Goal: Task Accomplishment & Management: Manage account settings

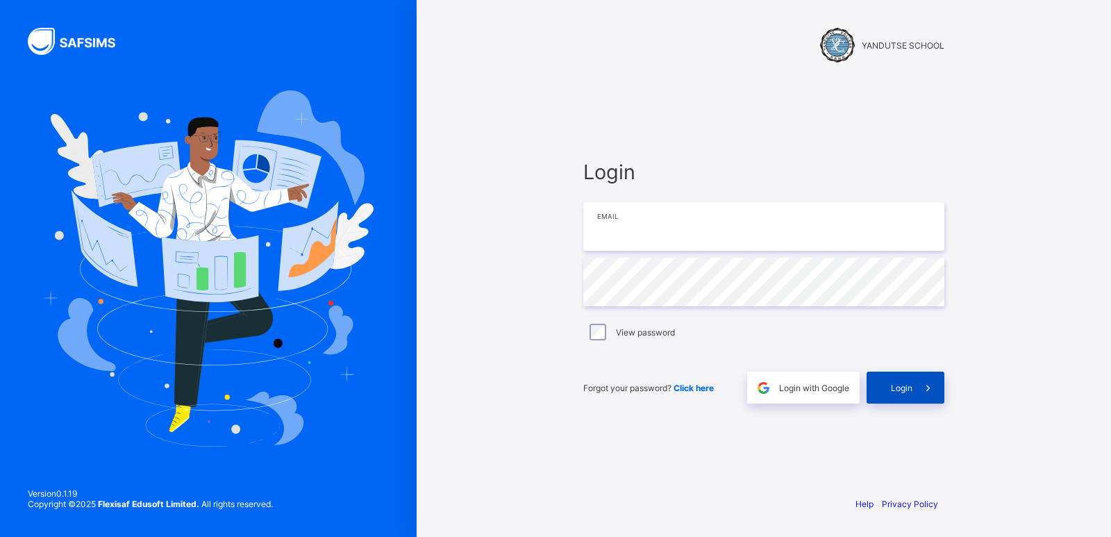
type input "**********"
click at [906, 395] on div "Login" at bounding box center [905, 387] width 78 height 32
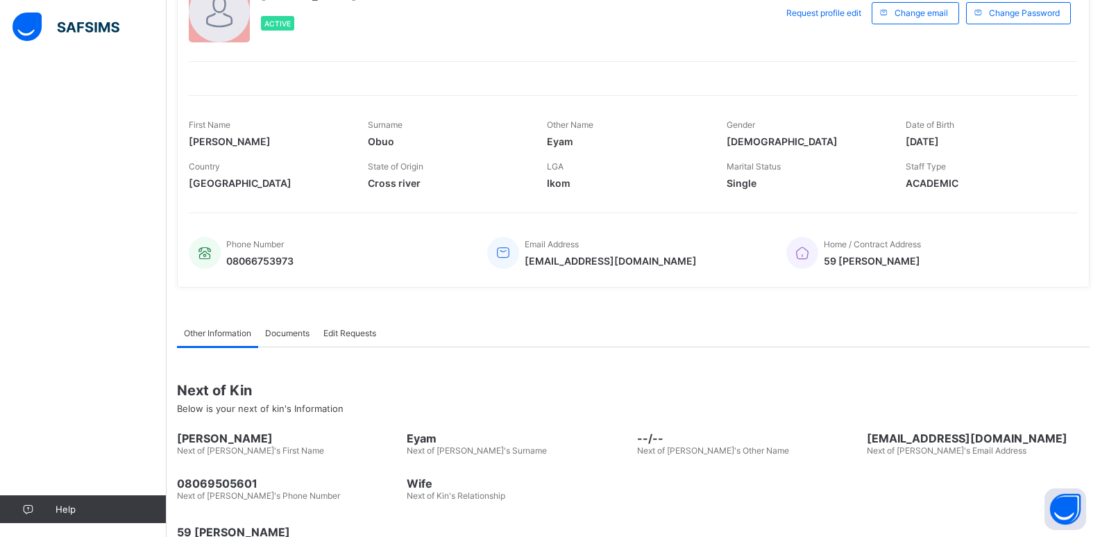
scroll to position [158, 0]
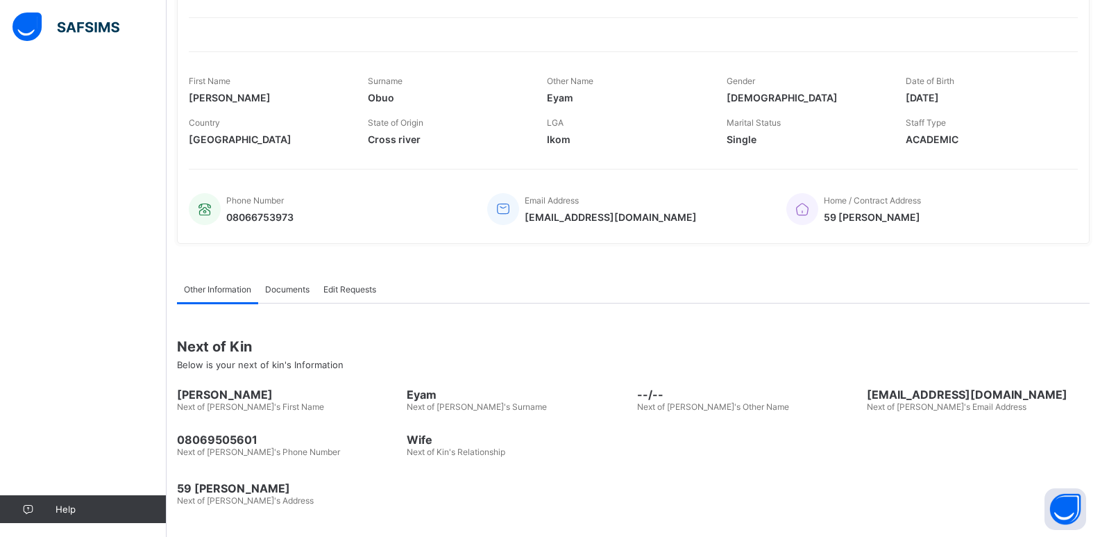
click at [297, 290] on span "Documents" at bounding box center [287, 289] width 44 height 10
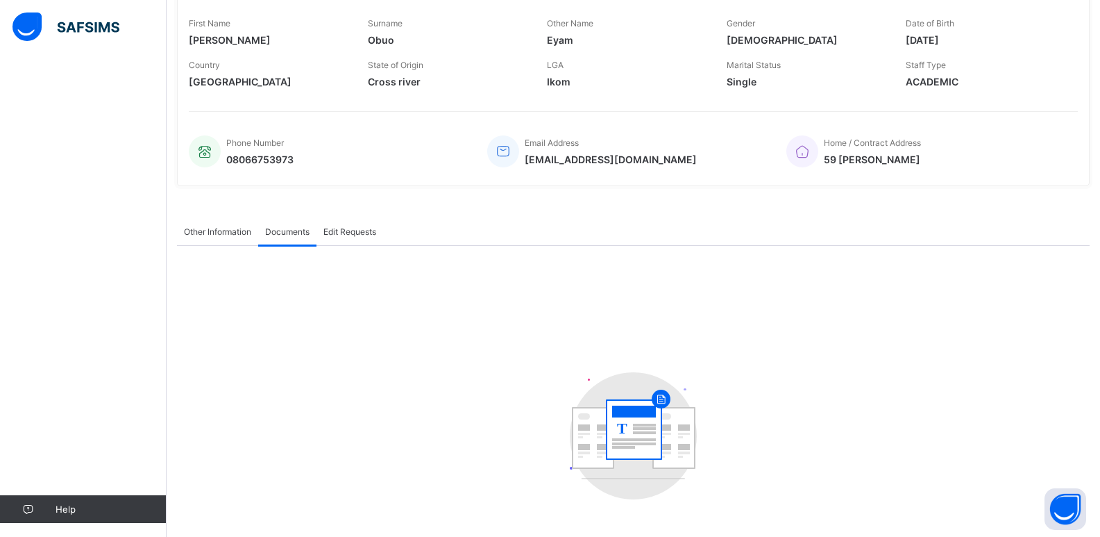
scroll to position [219, 0]
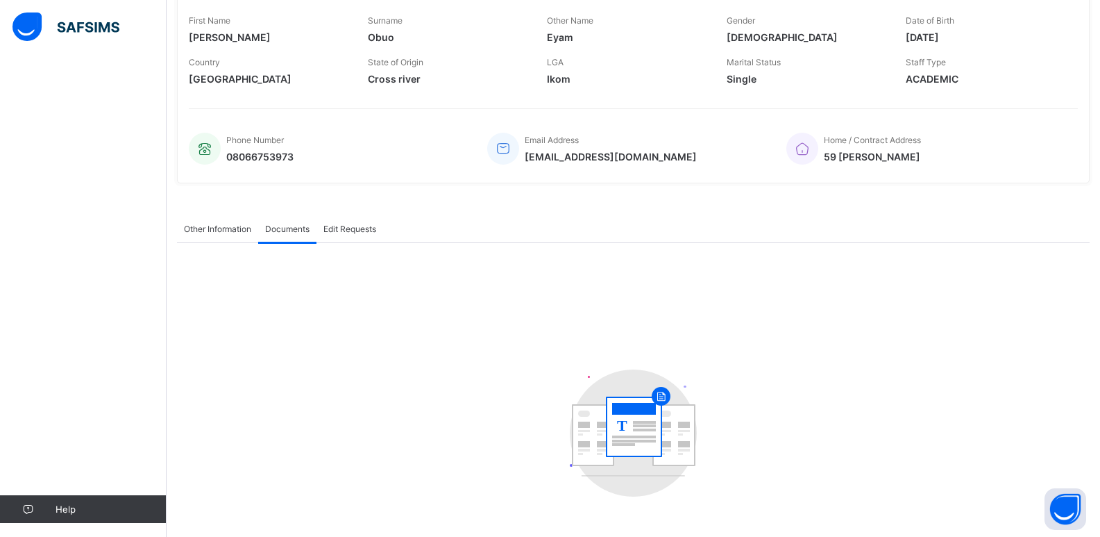
click at [641, 441] on rect at bounding box center [634, 440] width 44 height 3
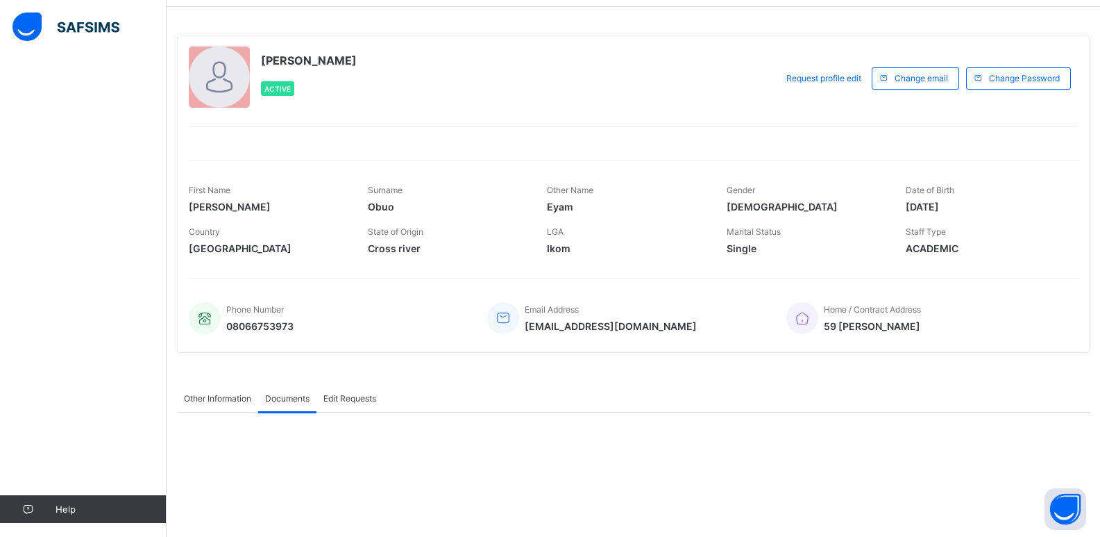
scroll to position [0, 0]
